Goal: Task Accomplishment & Management: Manage account settings

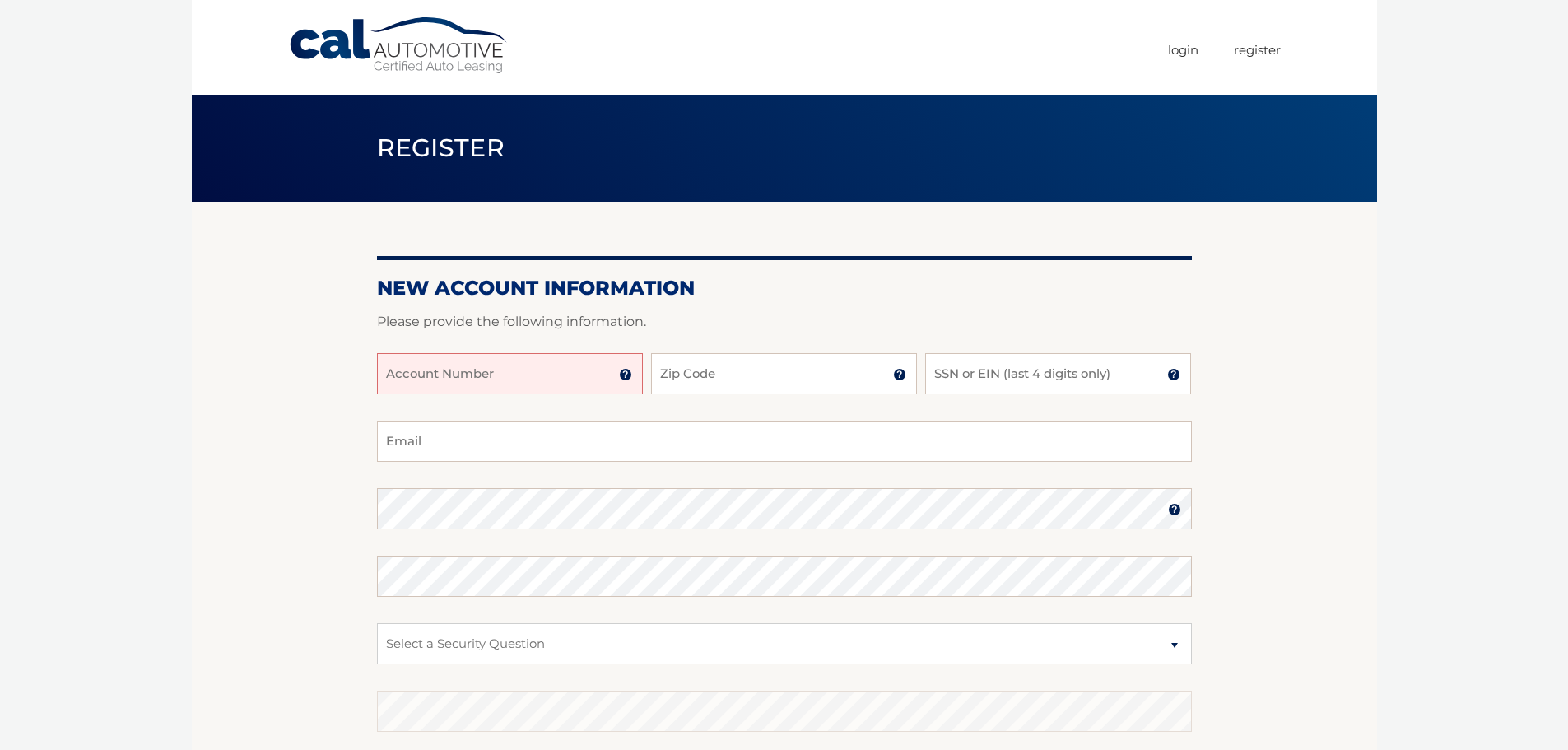
click at [569, 381] on input "Account Number" at bounding box center [510, 374] width 266 height 42
type input "44456006758"
type input "33134"
type input "[EMAIL_ADDRESS][DOMAIN_NAME]"
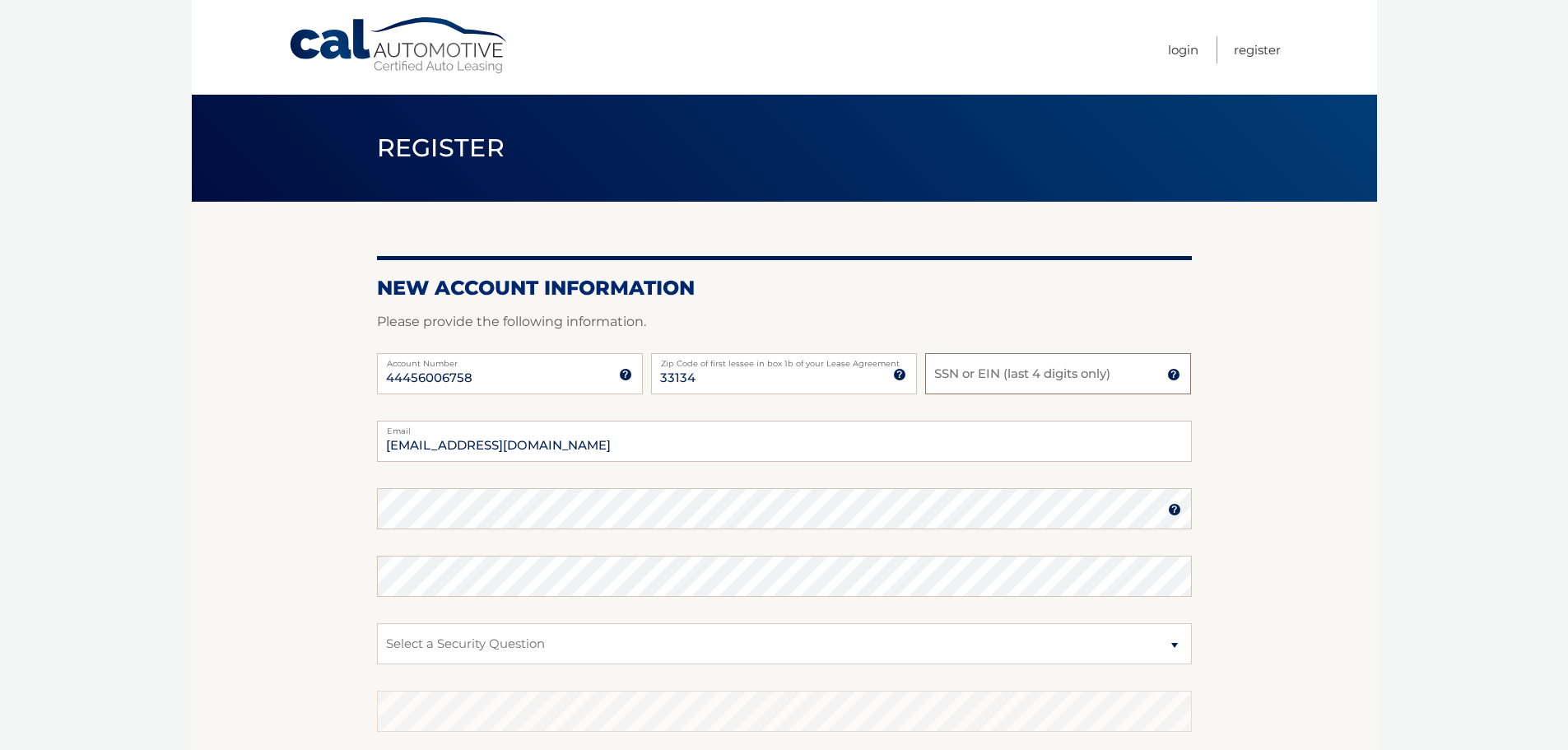
click at [995, 379] on input "SSN or EIN (last 4 digits only)" at bounding box center [1058, 374] width 266 height 42
type input "2977"
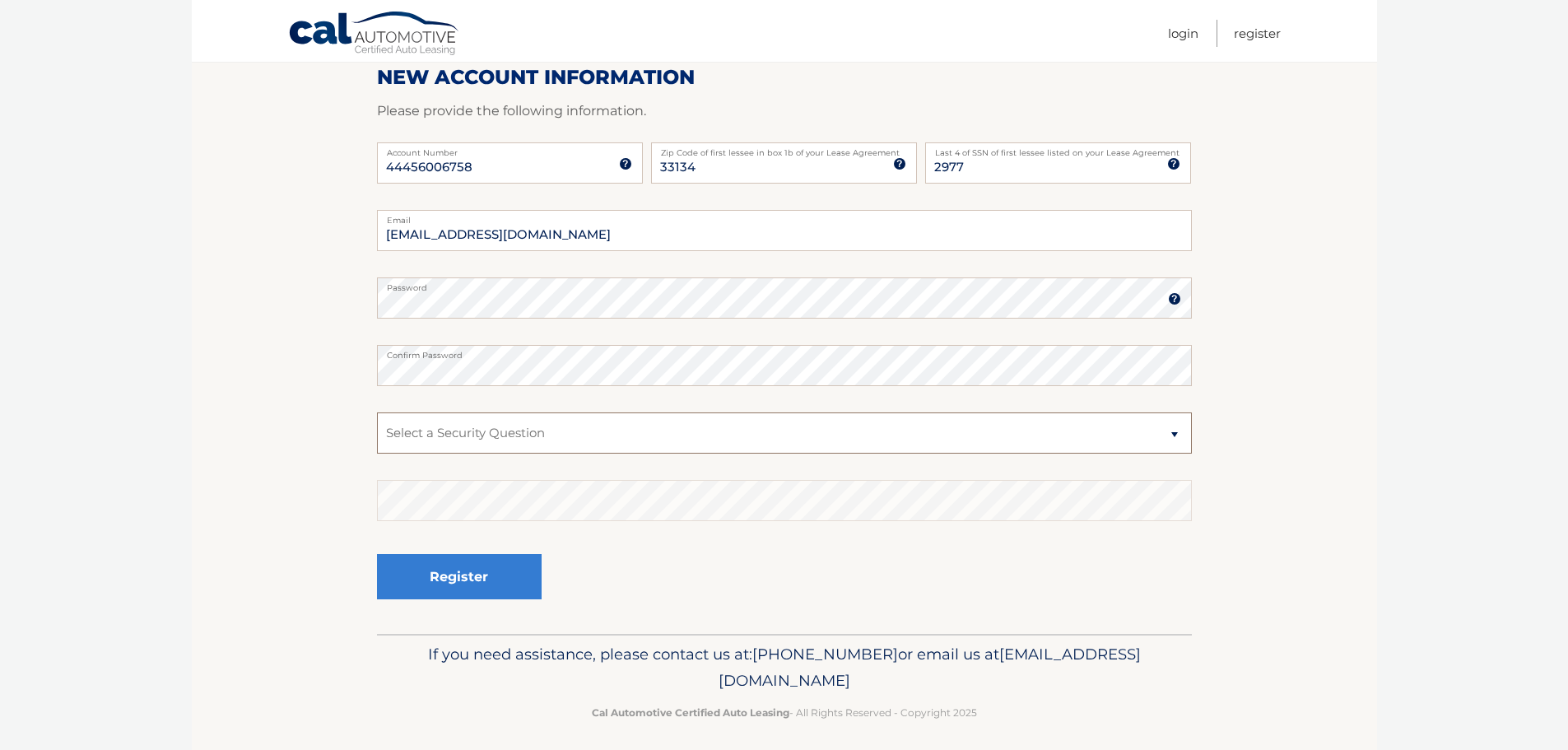
scroll to position [219, 0]
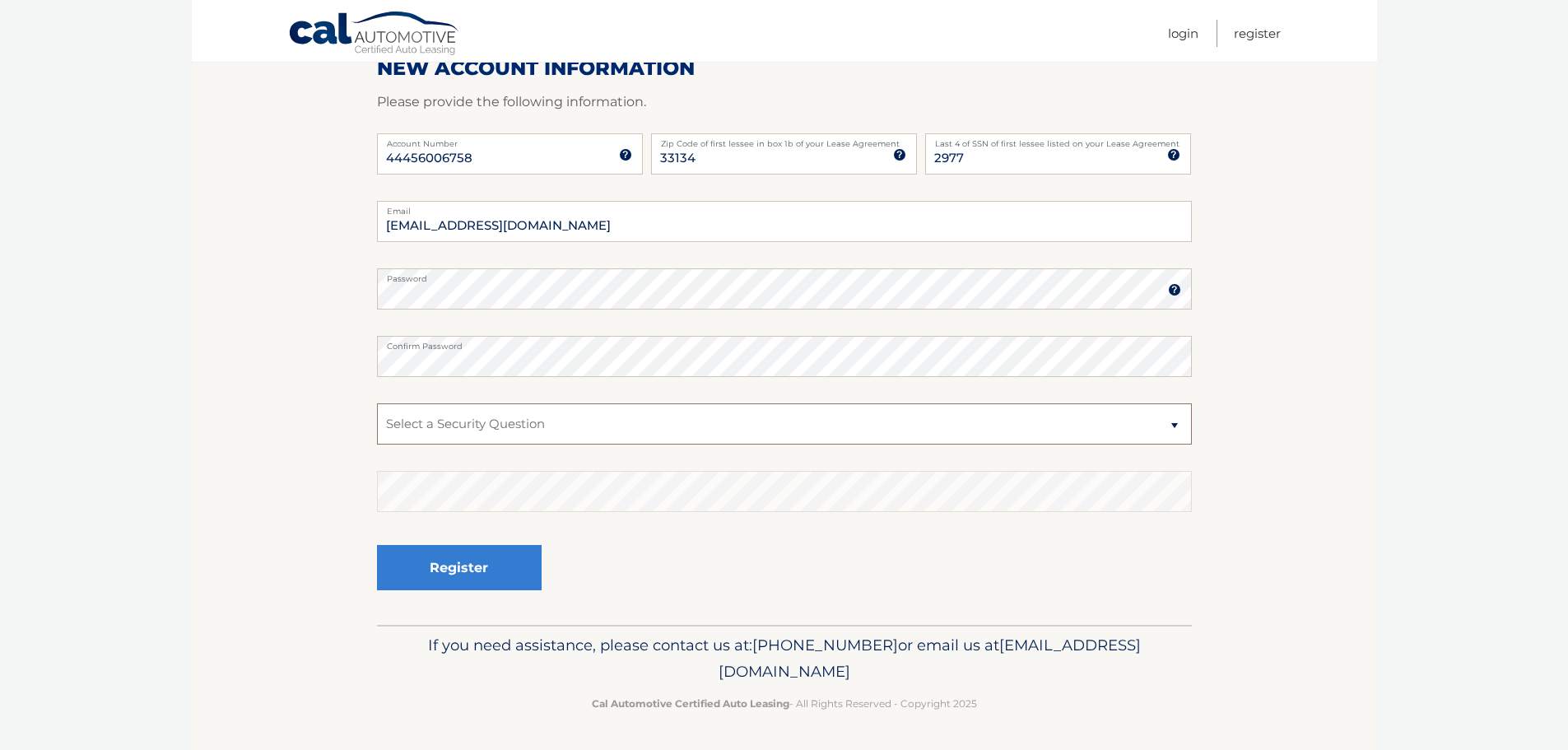
click at [1174, 424] on select "Select a Security Question What was the name of your elementary school? What is…" at bounding box center [784, 424] width 815 height 42
select select "1"
click at [377, 403] on select "Select a Security Question What was the name of your elementary school? What is…" at bounding box center [784, 424] width 815 height 42
click at [490, 571] on button "Register" at bounding box center [459, 567] width 164 height 45
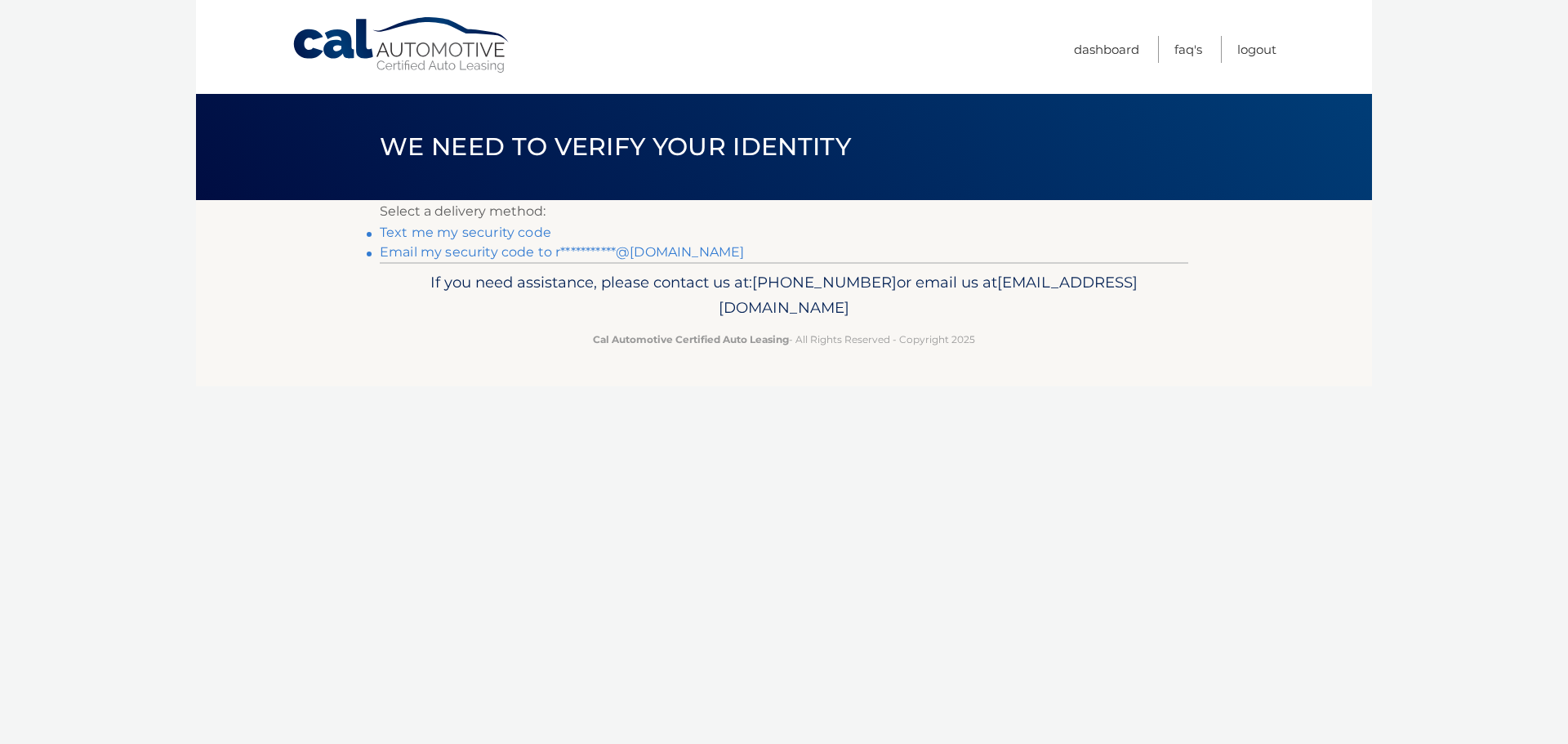
click at [490, 232] on link "Text me my security code" at bounding box center [466, 232] width 171 height 15
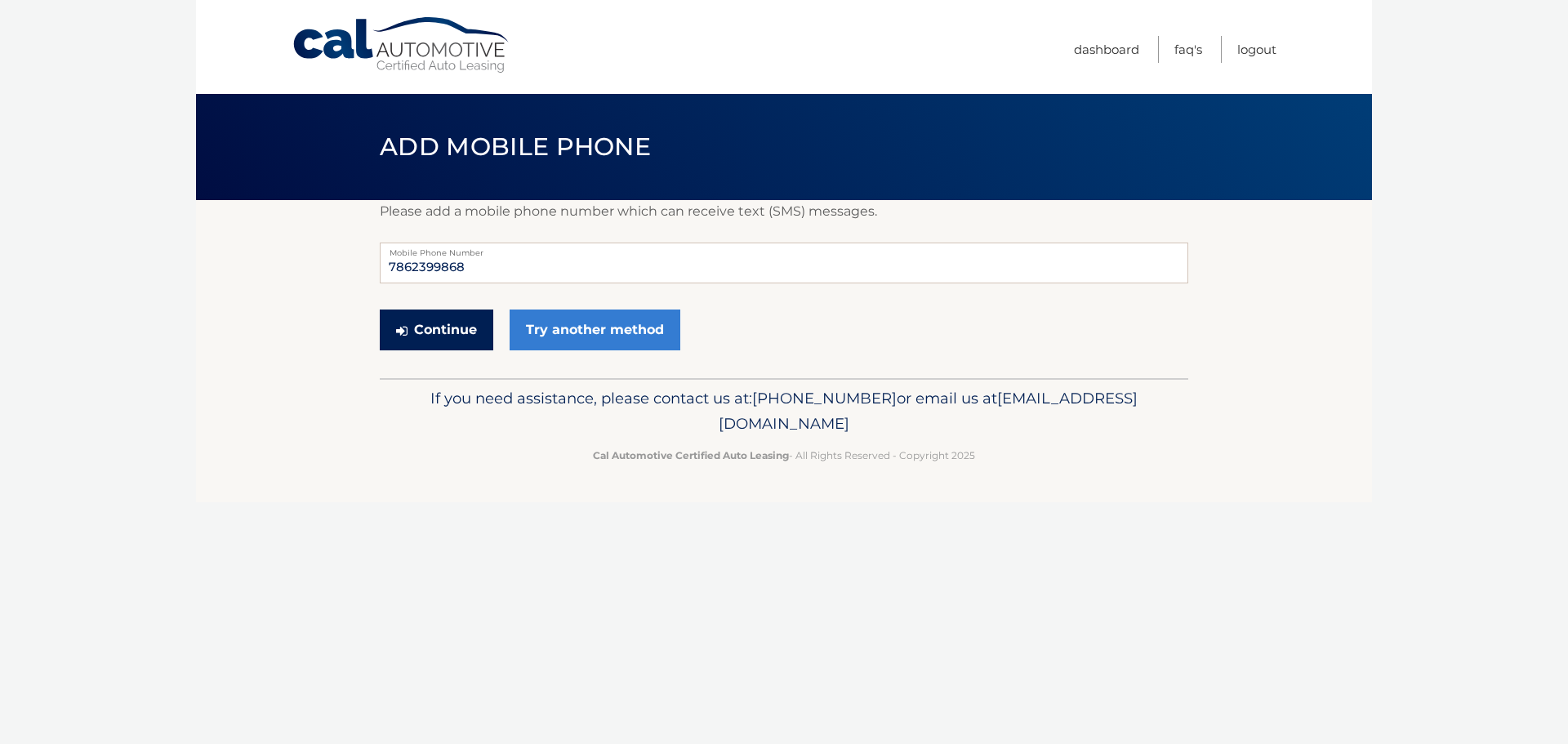
click at [463, 330] on button "Continue" at bounding box center [436, 330] width 113 height 41
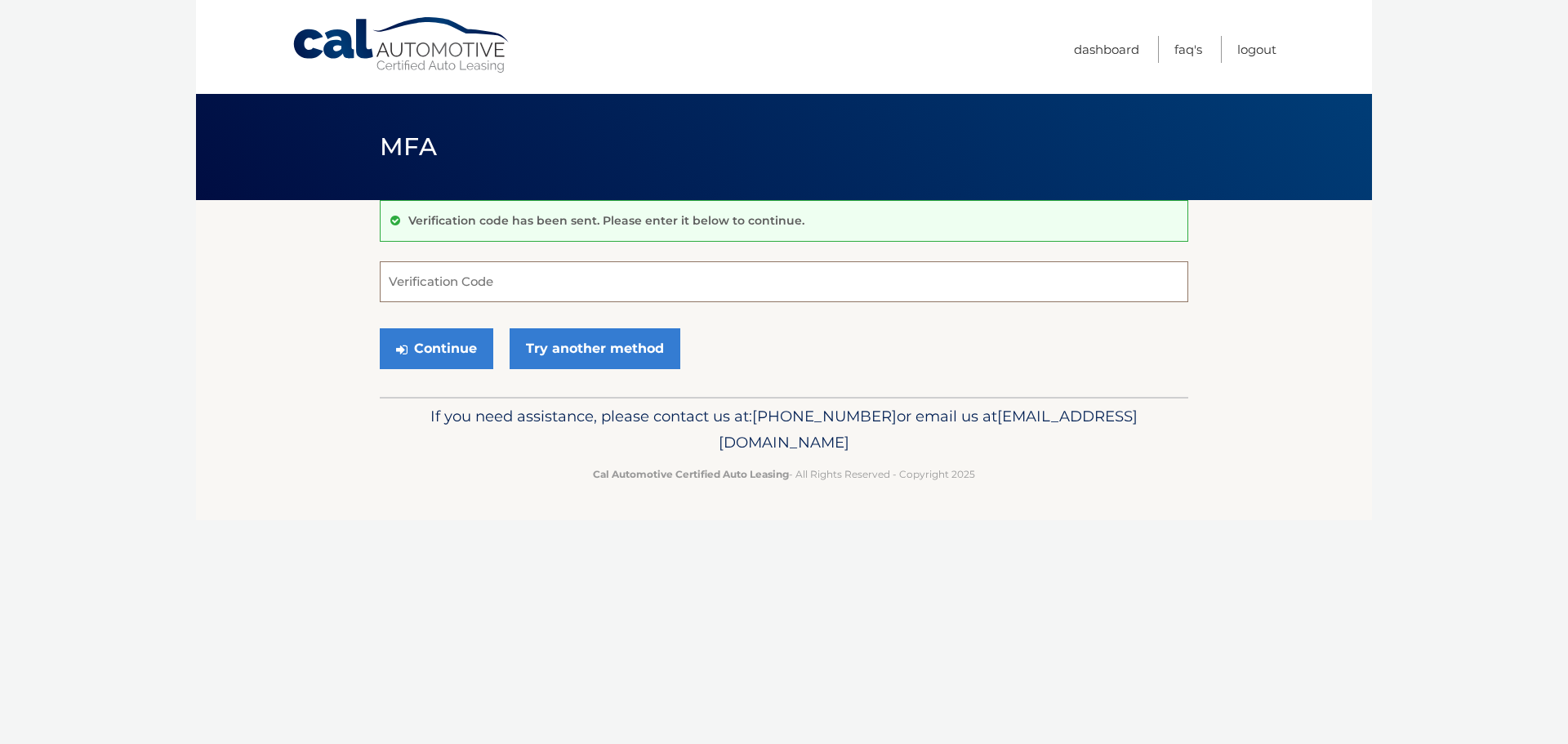
click at [492, 280] on input "Verification Code" at bounding box center [784, 282] width 808 height 41
type input "214274"
click at [440, 350] on button "Continue" at bounding box center [436, 349] width 113 height 41
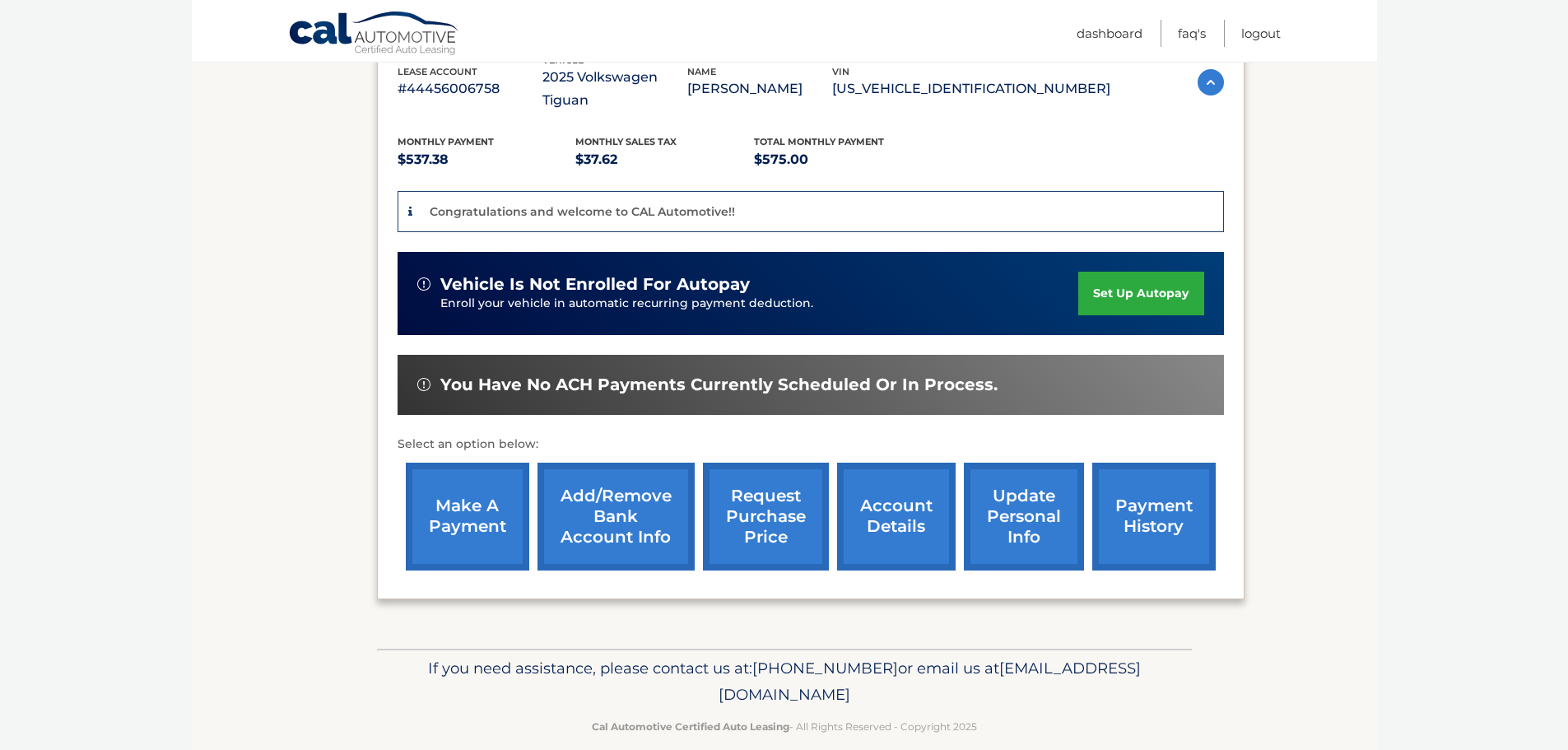
scroll to position [309, 0]
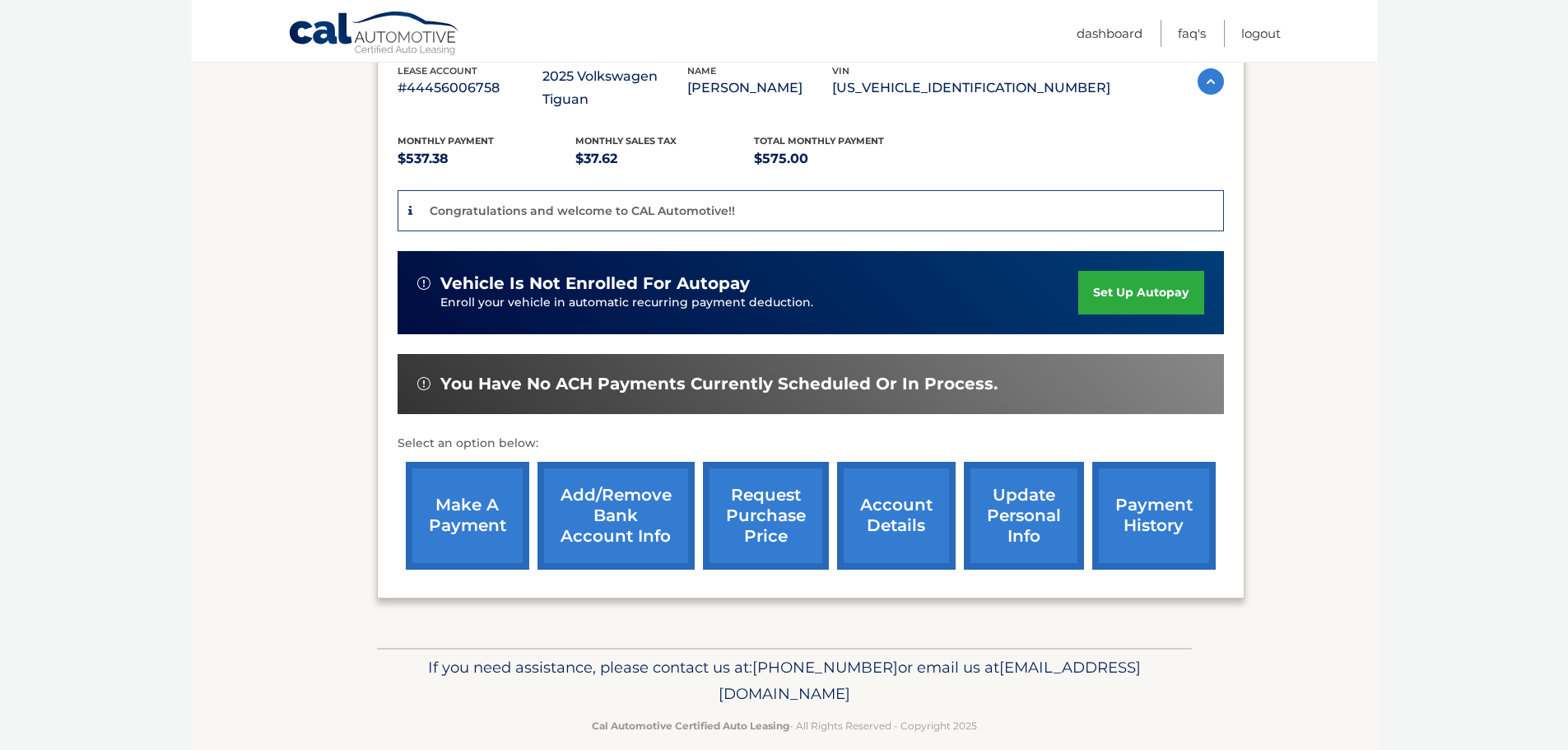
click at [1030, 506] on link "update personal info" at bounding box center [1024, 515] width 120 height 108
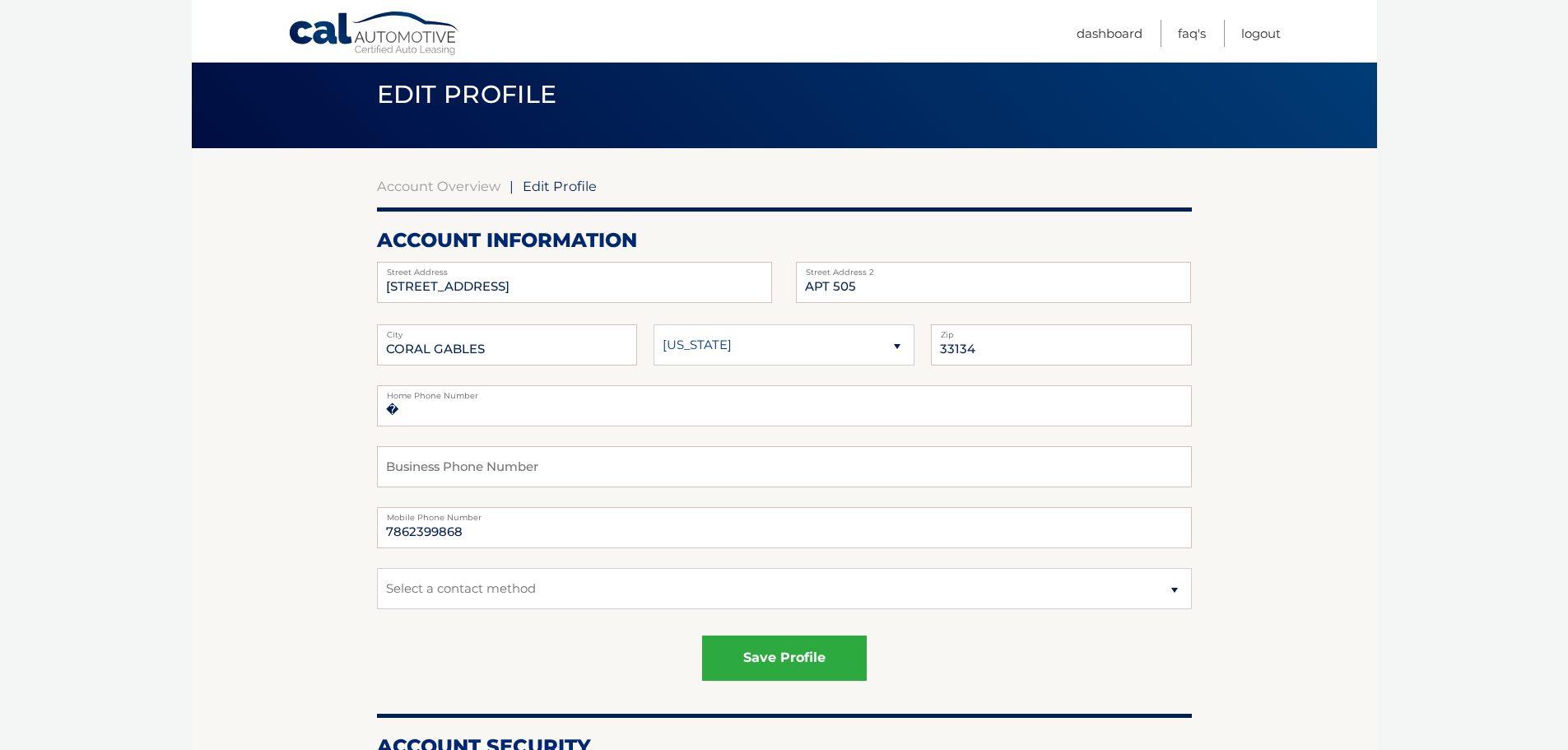
scroll to position [82, 0]
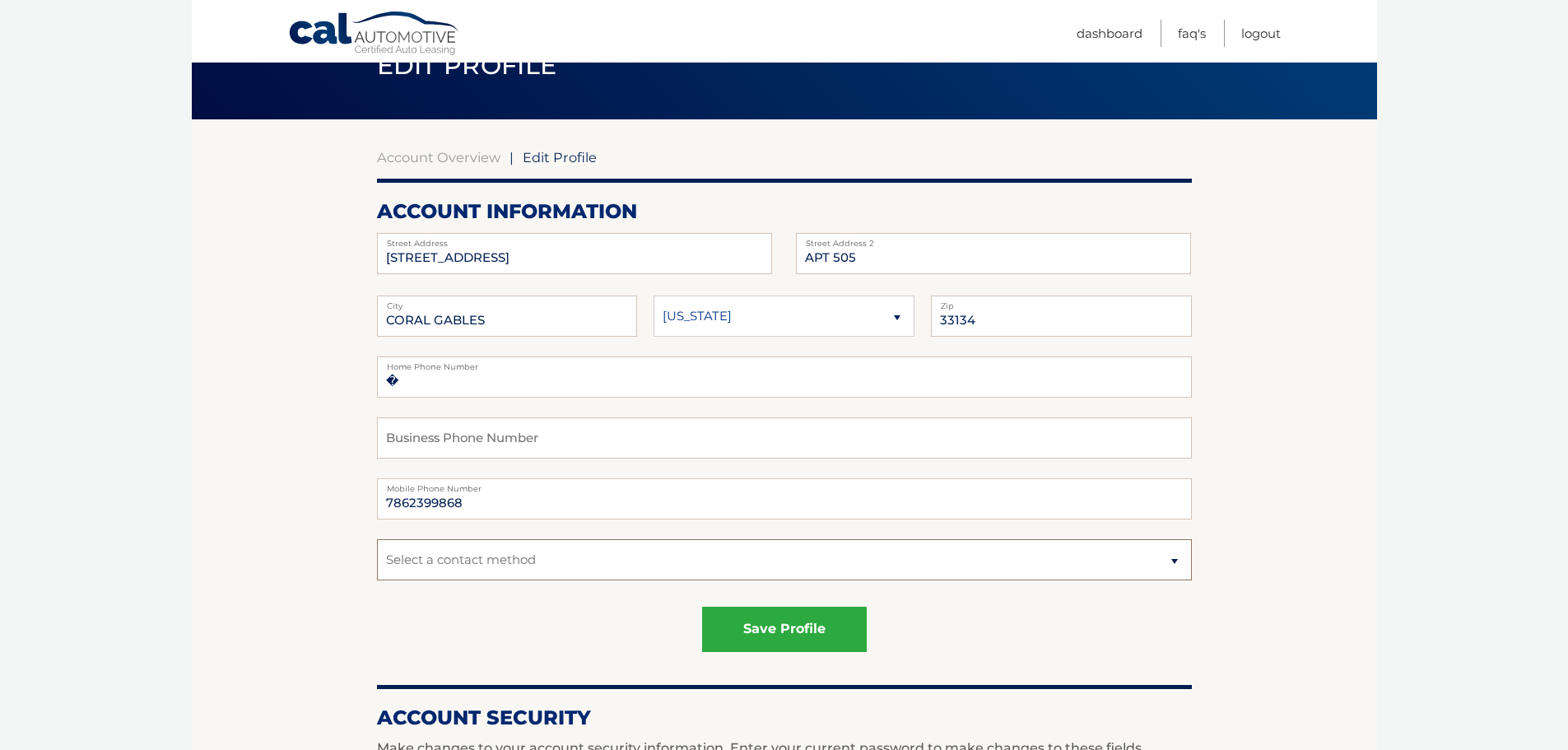
click at [1177, 557] on select "Select a contact method Mobile Home" at bounding box center [784, 559] width 815 height 42
select select "1"
click at [377, 539] on select "Select a contact method Mobile Home" at bounding box center [784, 559] width 815 height 42
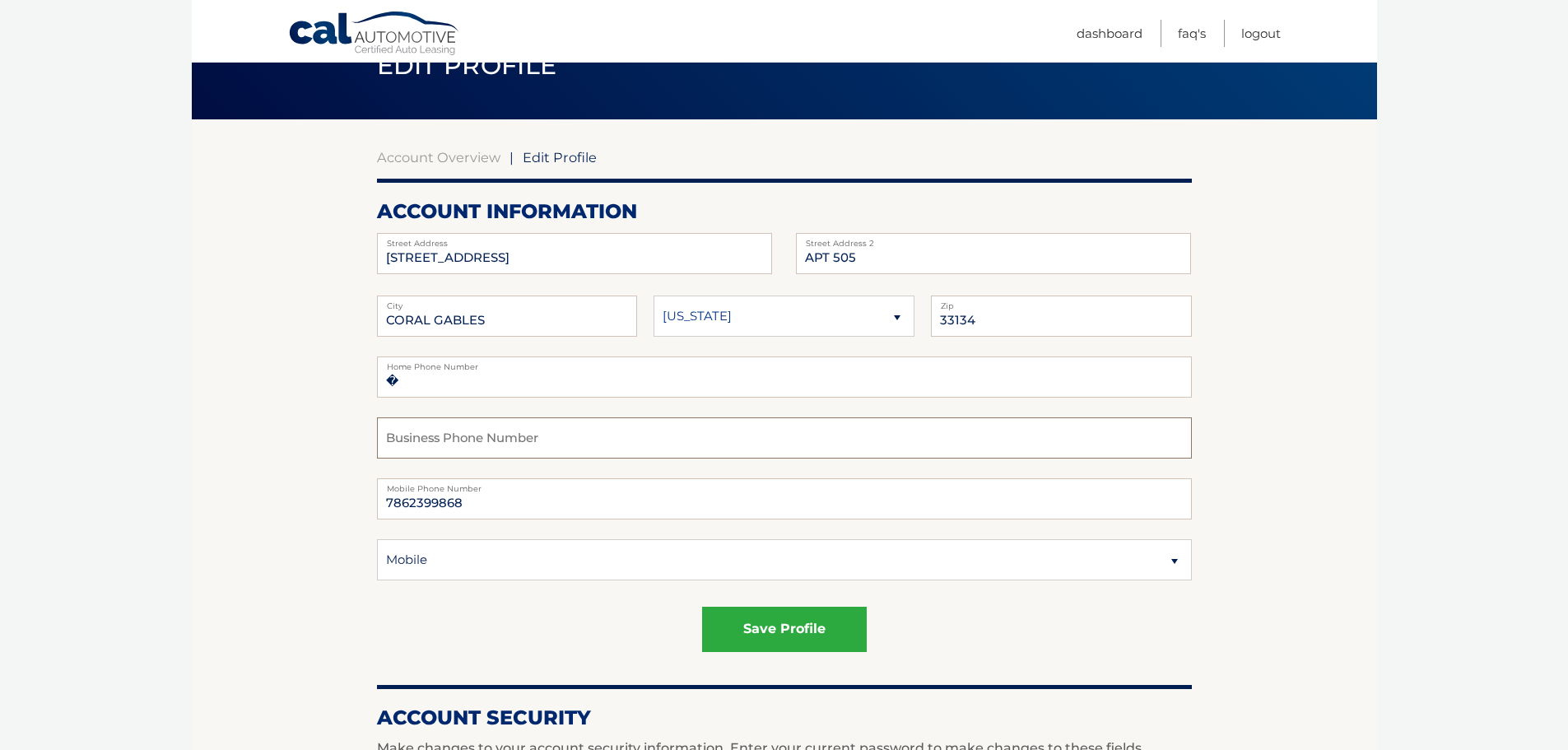
click at [487, 442] on input "text" at bounding box center [784, 438] width 815 height 42
type input "3057225030"
click at [799, 626] on button "save profile" at bounding box center [784, 629] width 164 height 45
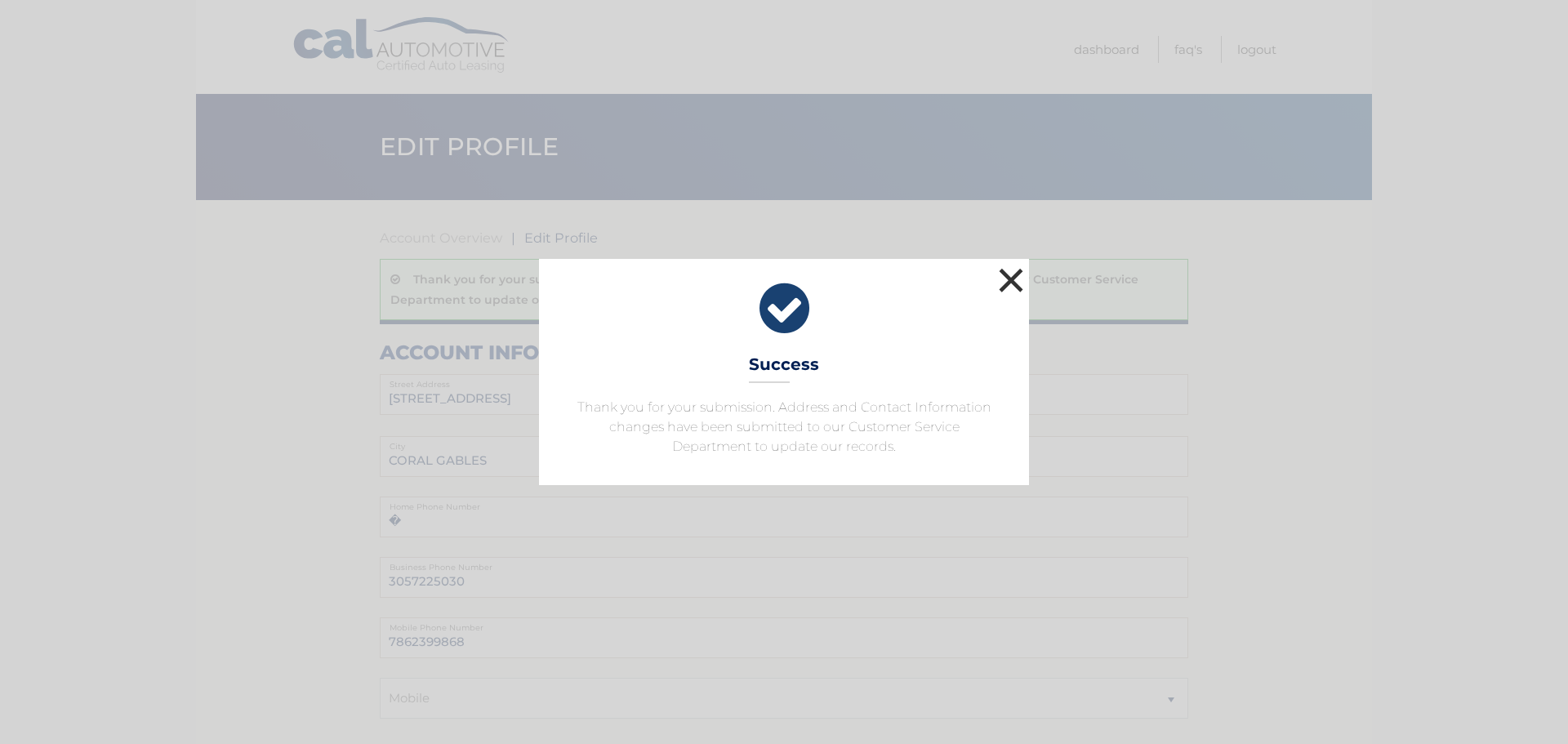
click at [1007, 279] on button "×" at bounding box center [1011, 280] width 33 height 33
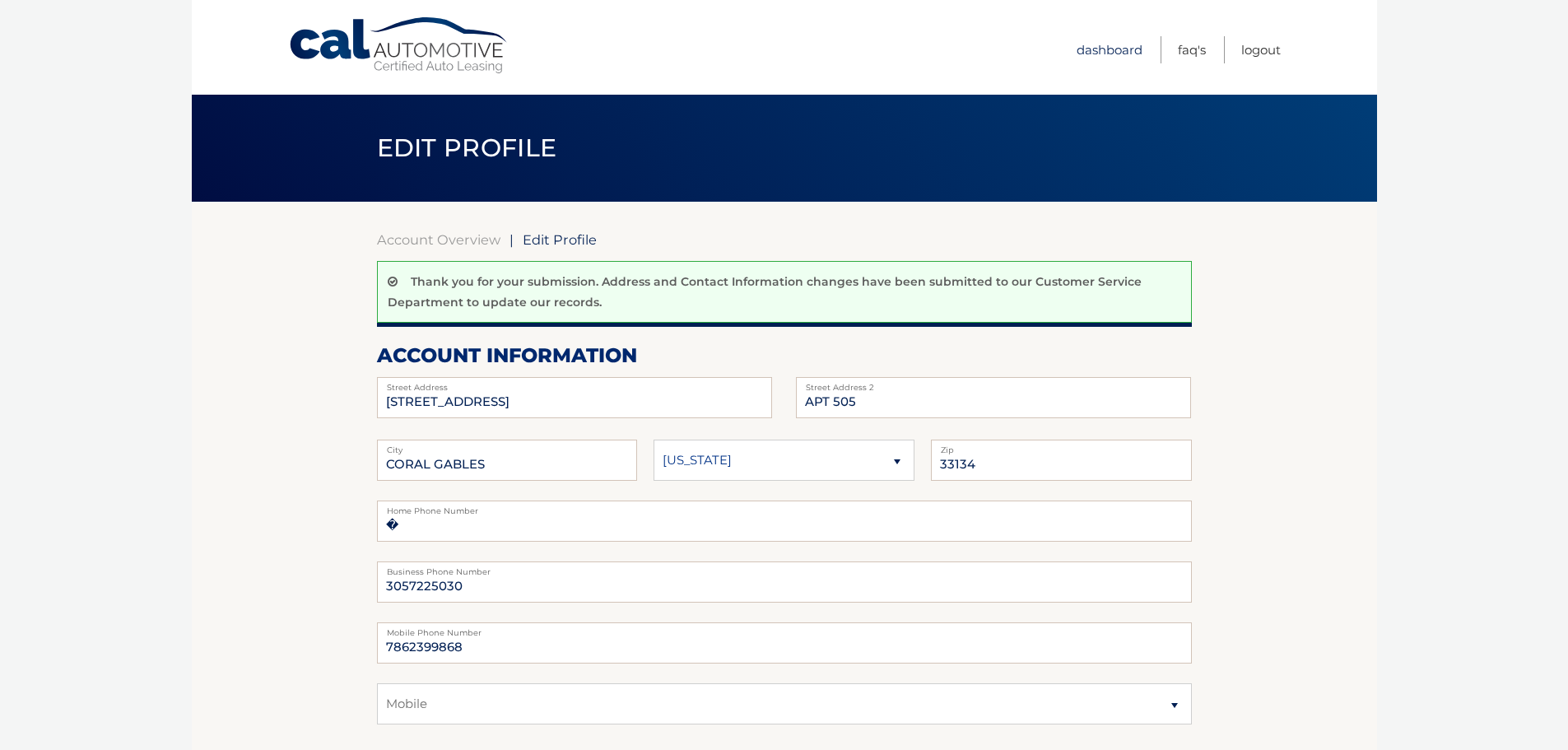
click at [1126, 47] on link "Dashboard" at bounding box center [1110, 50] width 66 height 27
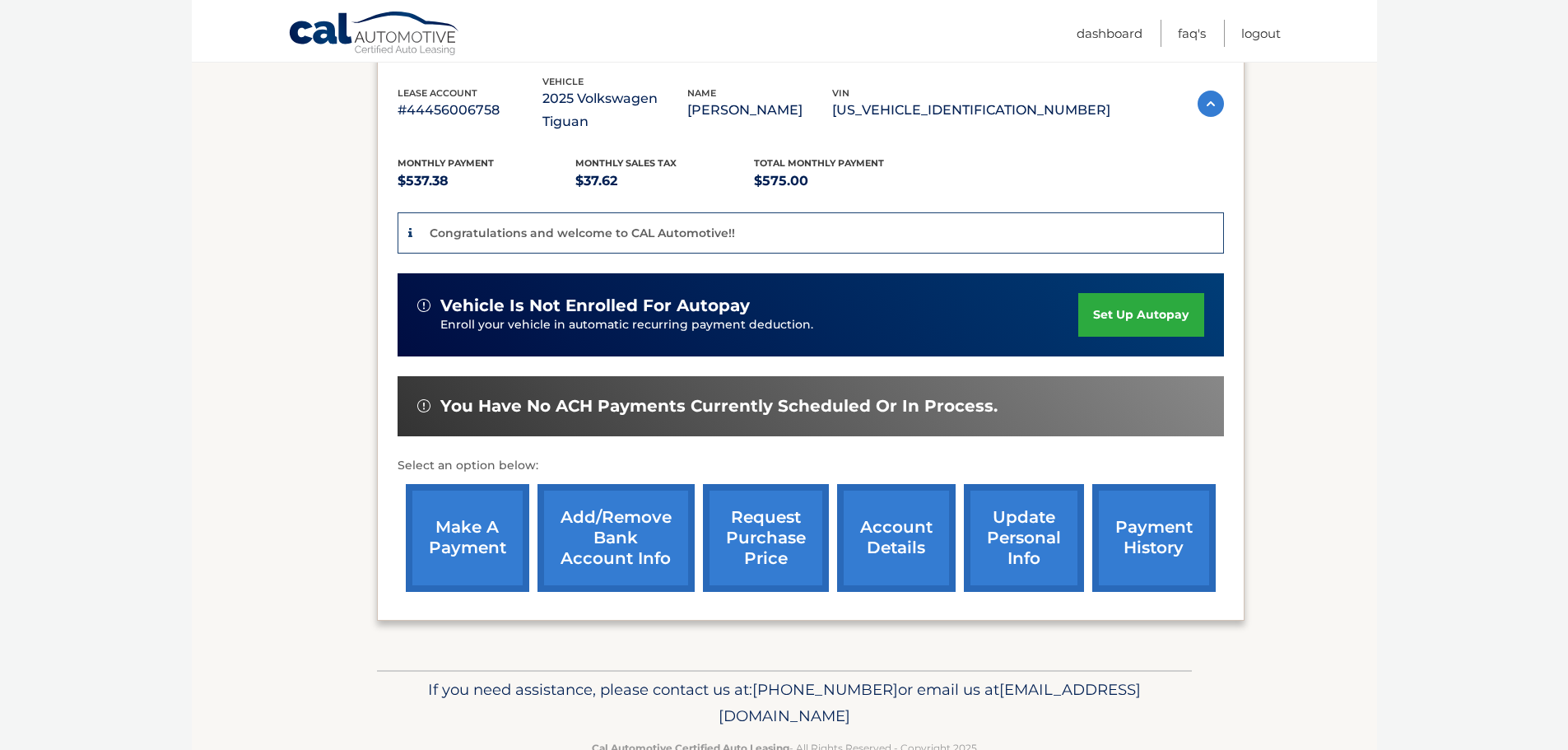
scroll to position [309, 0]
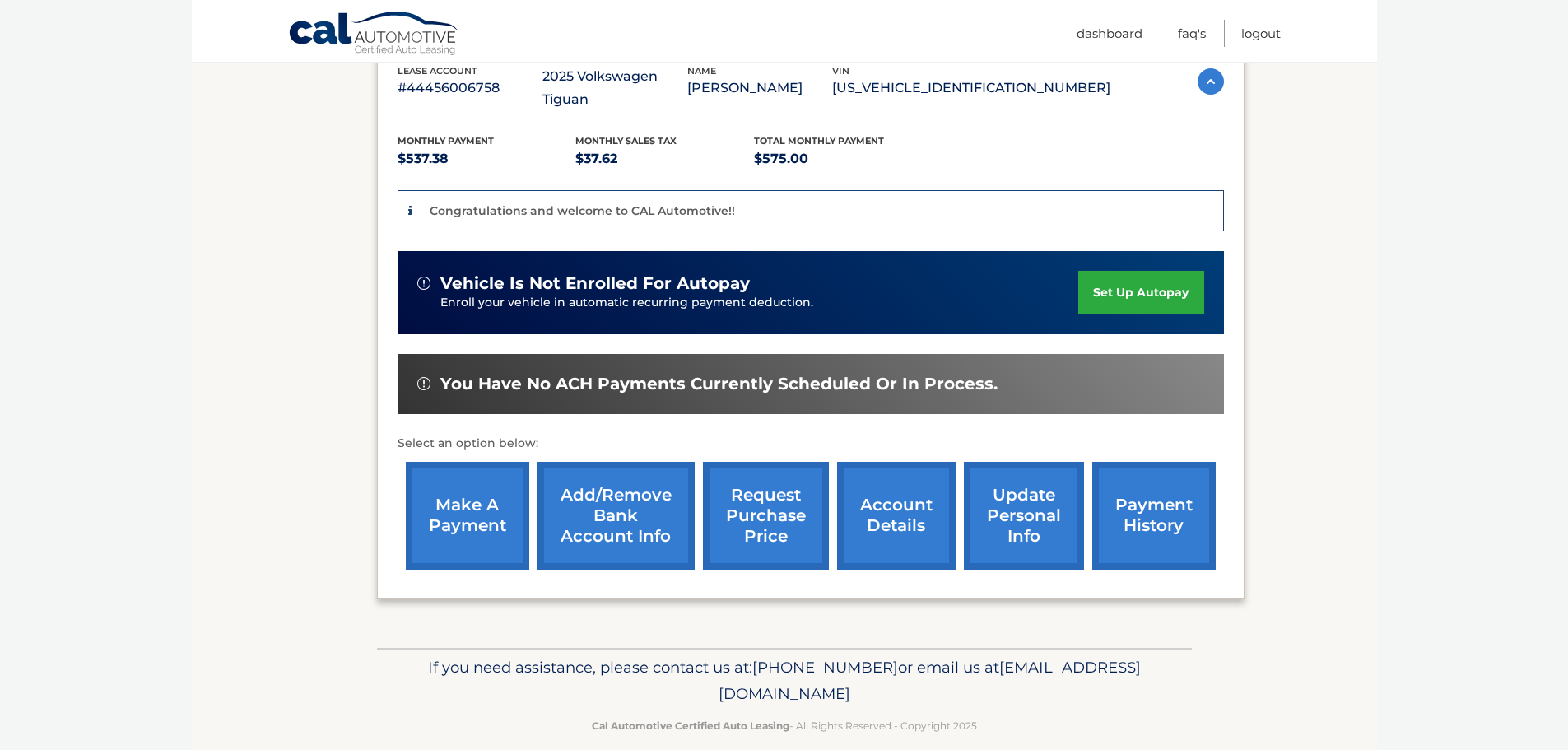
click at [901, 503] on link "account details" at bounding box center [896, 515] width 119 height 108
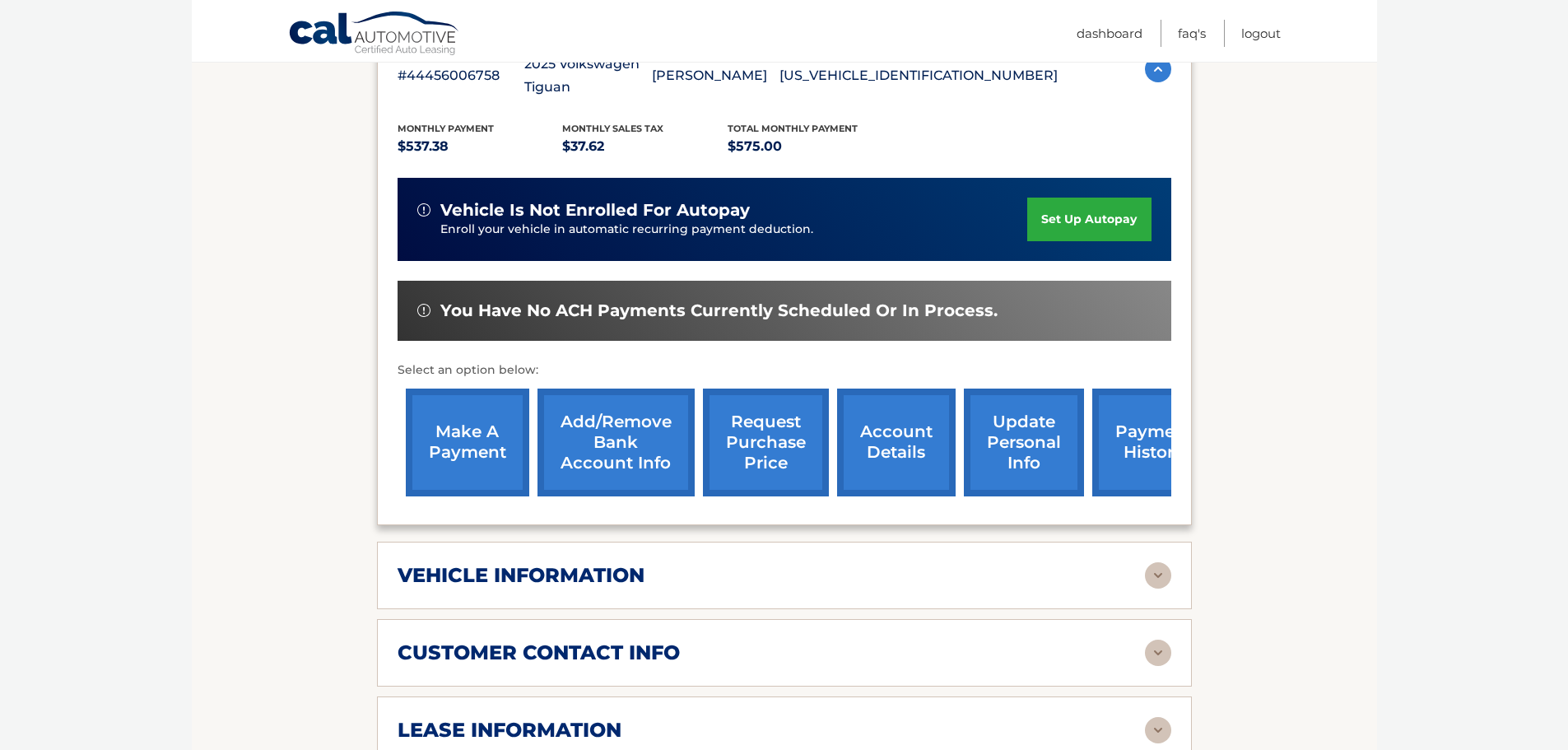
scroll to position [494, 0]
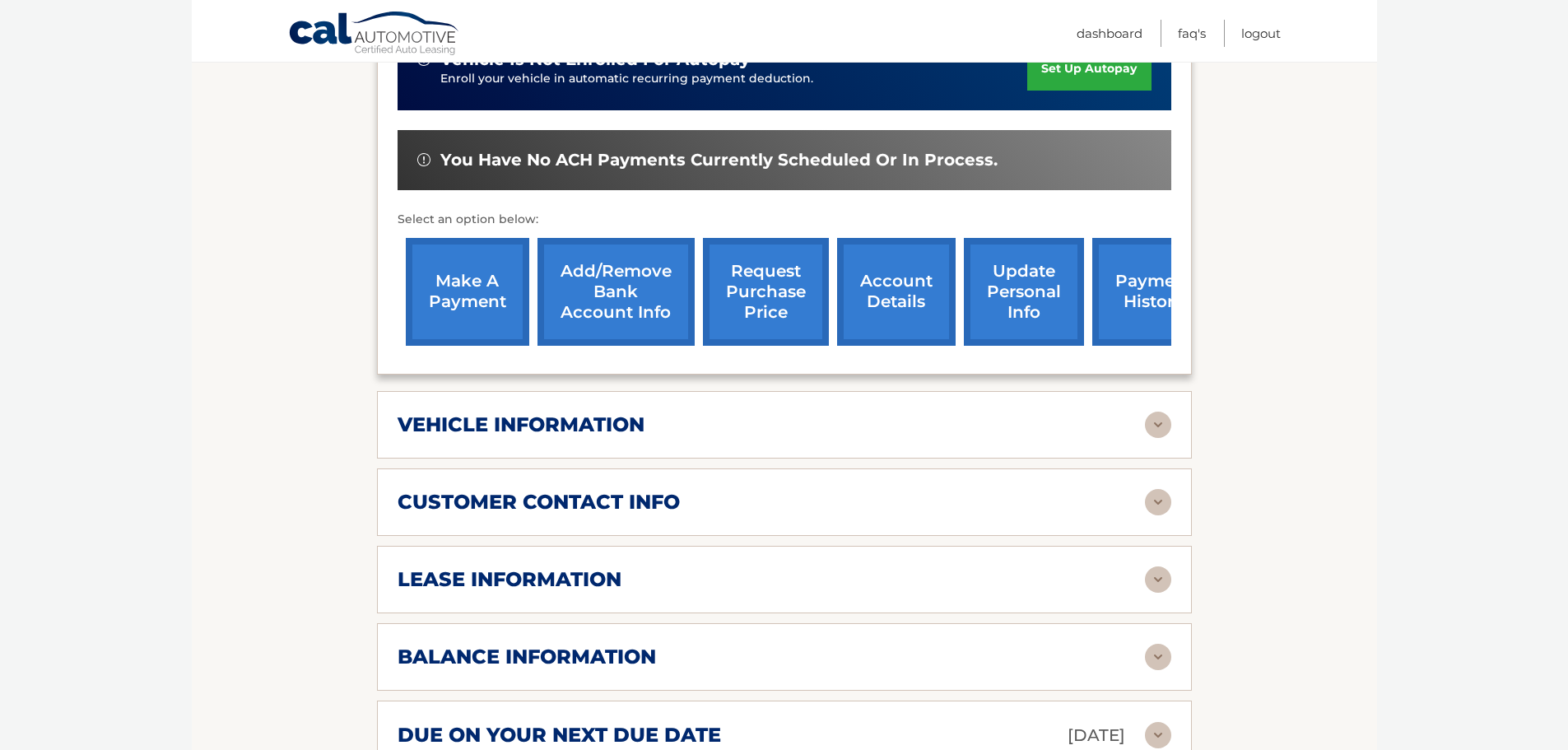
click at [1159, 416] on img at bounding box center [1158, 425] width 26 height 26
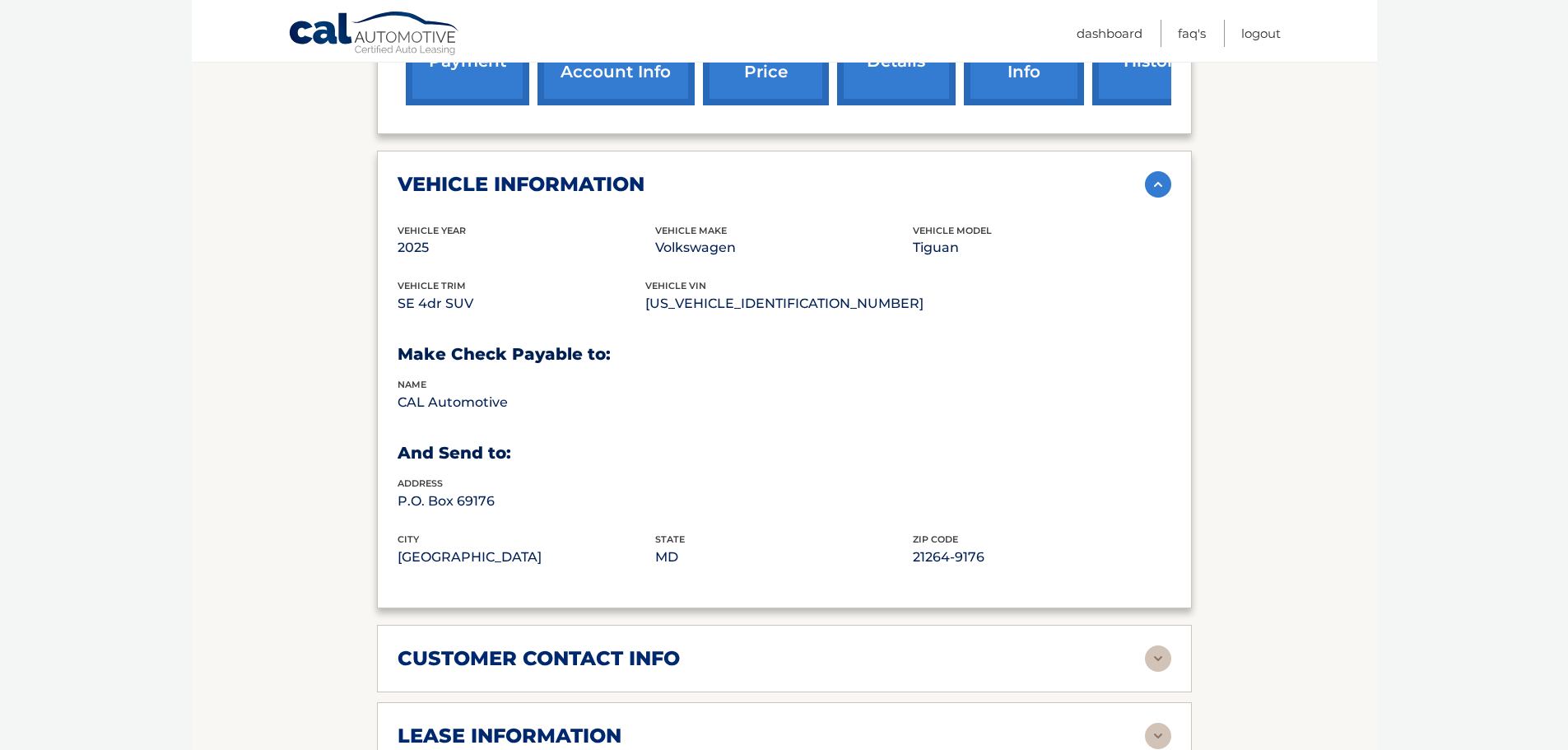
scroll to position [742, 0]
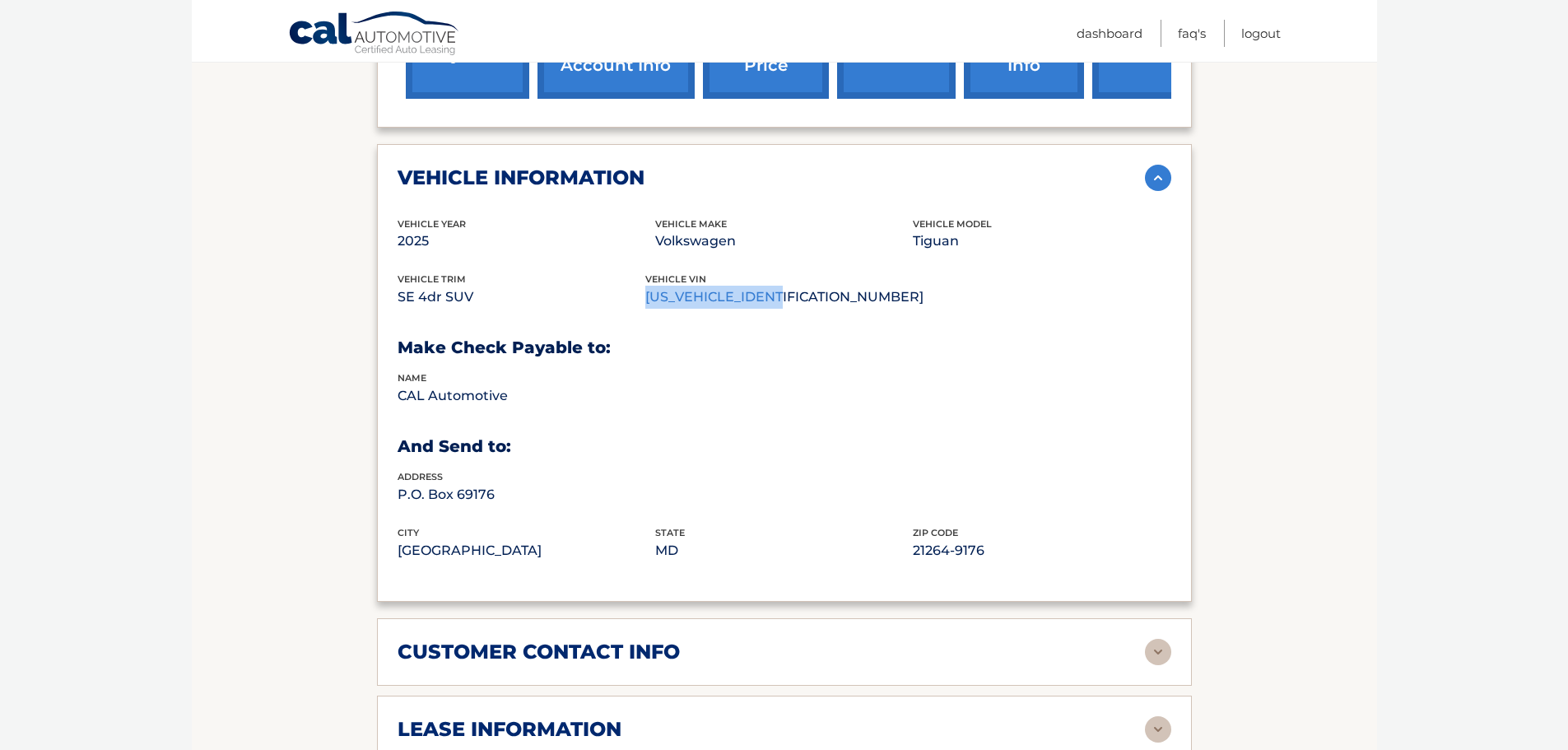
drag, startPoint x: 808, startPoint y: 297, endPoint x: 658, endPoint y: 305, distance: 150.2
click at [658, 305] on p "[US_VEHICLE_IDENTIFICATION_NUMBER]" at bounding box center [784, 297] width 278 height 23
copy p "[US_VEHICLE_IDENTIFICATION_NUMBER]"
